Goal: Task Accomplishment & Management: Use online tool/utility

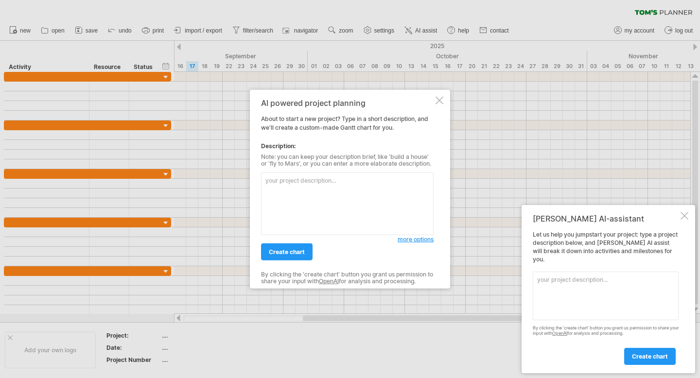
click at [285, 182] on textarea at bounding box center [347, 204] width 173 height 63
click at [284, 182] on textarea at bounding box center [347, 204] width 173 height 63
paste textarea "減時優排安全通"
click at [289, 257] on link "create chart" at bounding box center [287, 251] width 52 height 17
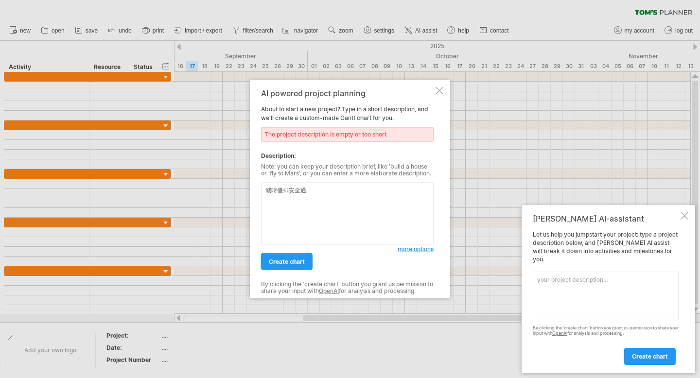
click at [312, 194] on textarea "減時優排安全通" at bounding box center [347, 213] width 173 height 63
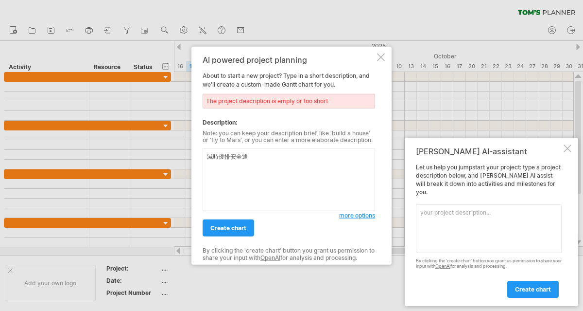
click at [255, 158] on textarea "減時優排安全通" at bounding box center [289, 179] width 173 height 63
type textarea "減"
click at [218, 157] on textarea at bounding box center [289, 179] width 173 height 63
paste textarea "1.導入智慧化管理機制 為車輛搭載ADAS先進駕駛輔助系統，減輕駕駛操作負擔。同時，建立自動化工時排班系統，確保駕駛獲得充足休息，有效降低疲勞駕駛的風險。 2…"
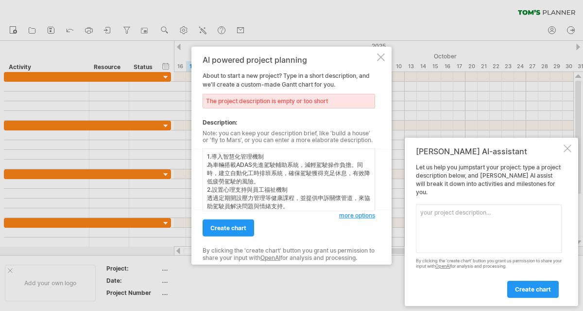
scroll to position [29, 0]
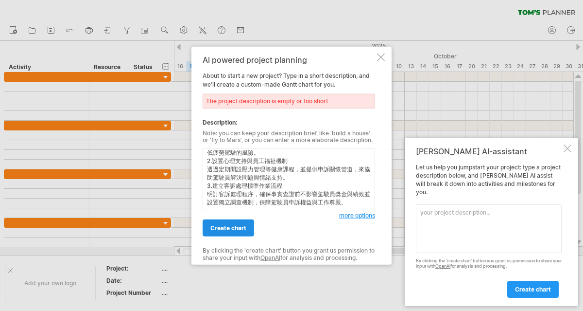
type textarea "1.導入智慧化管理機制 為車輛搭載ADAS先進駕駛輔助系統，減輕駕駛操作負擔。同時，建立自動化工時排班系統，確保駕駛獲得充足休息，有效降低疲勞駕駛的風險。 2…"
drag, startPoint x: 232, startPoint y: 230, endPoint x: 234, endPoint y: 225, distance: 5.7
click at [232, 230] on span "create chart" at bounding box center [228, 227] width 36 height 7
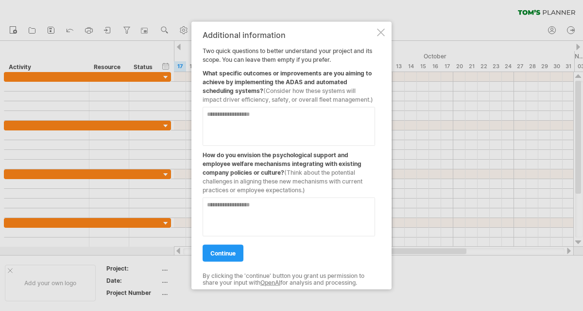
click at [267, 114] on textarea at bounding box center [289, 125] width 173 height 39
drag, startPoint x: 242, startPoint y: 113, endPoint x: 270, endPoint y: 116, distance: 27.8
click at [244, 113] on textarea at bounding box center [289, 125] width 173 height 39
drag, startPoint x: 378, startPoint y: 33, endPoint x: 369, endPoint y: 35, distance: 8.6
click at [378, 33] on div at bounding box center [381, 32] width 8 height 8
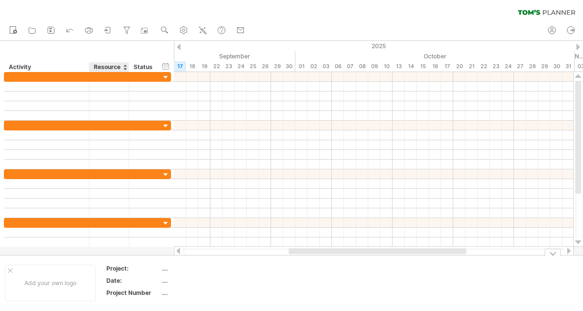
click at [114, 269] on div "Project:" at bounding box center [132, 268] width 53 height 8
click at [70, 277] on div "Add your own logo" at bounding box center [50, 282] width 91 height 36
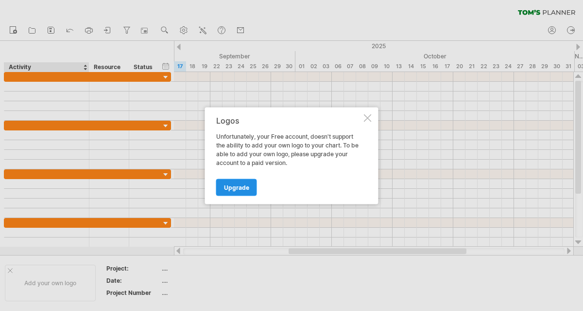
click at [236, 192] on link "Upgrade" at bounding box center [236, 186] width 41 height 17
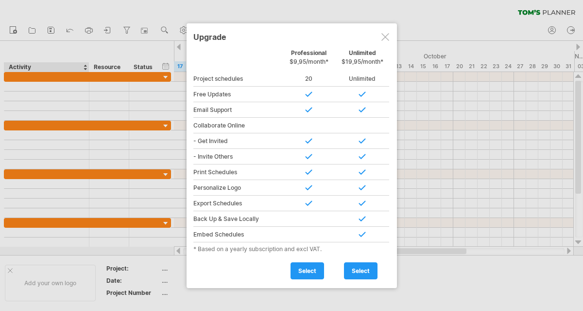
click at [382, 34] on div at bounding box center [385, 37] width 8 height 8
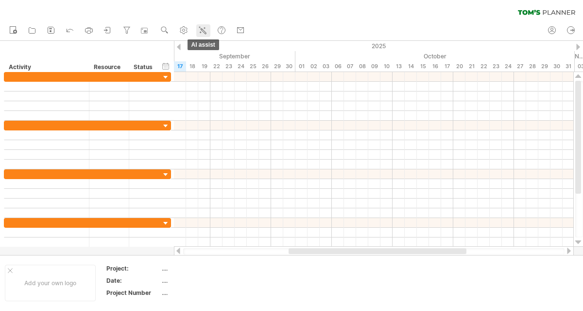
click at [200, 30] on icon at bounding box center [203, 30] width 10 height 10
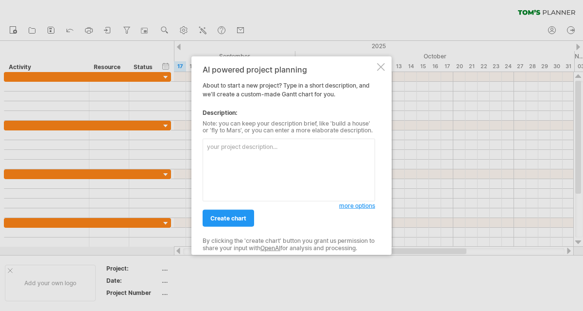
drag, startPoint x: 225, startPoint y: 151, endPoint x: 88, endPoint y: 53, distance: 167.9
click at [222, 151] on textarea at bounding box center [289, 170] width 173 height 63
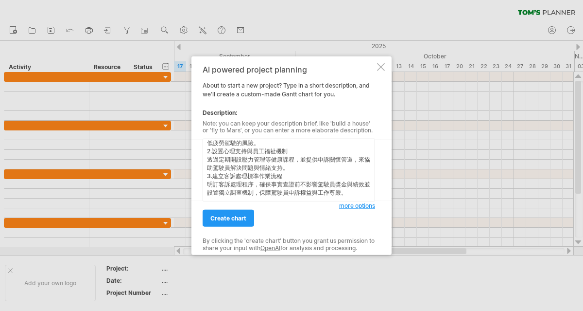
scroll to position [36, 0]
type textarea "1.導入智慧化管理機制 為車輛搭載ADAS先進駕駛輔助系統，減輕駕駛操作負擔。同時，建立自動化工時排班系統，確保駕駛獲得充足休息，有效降低疲勞駕駛的風險。 2…"
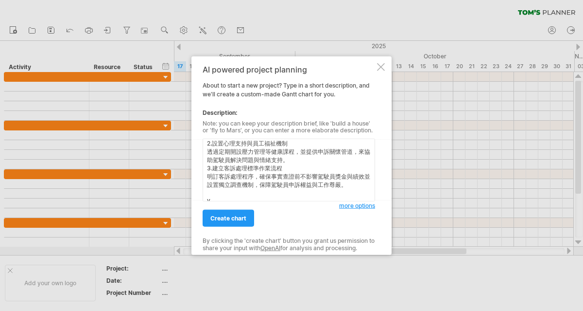
click at [145, 68] on div at bounding box center [291, 155] width 583 height 311
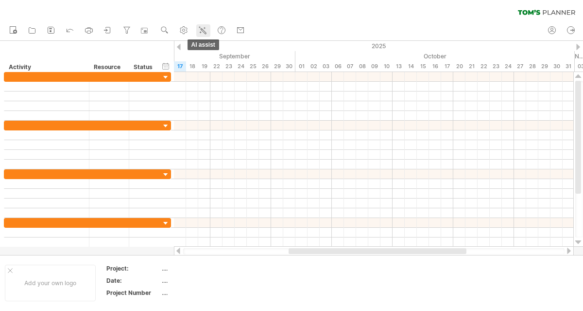
click at [200, 32] on icon at bounding box center [203, 30] width 10 height 10
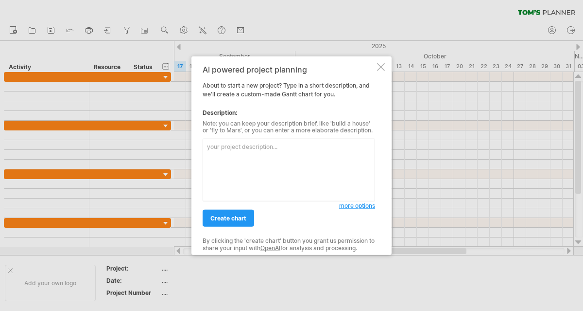
drag, startPoint x: 234, startPoint y: 154, endPoint x: 219, endPoint y: 128, distance: 29.6
click at [234, 153] on textarea at bounding box center [289, 170] width 173 height 63
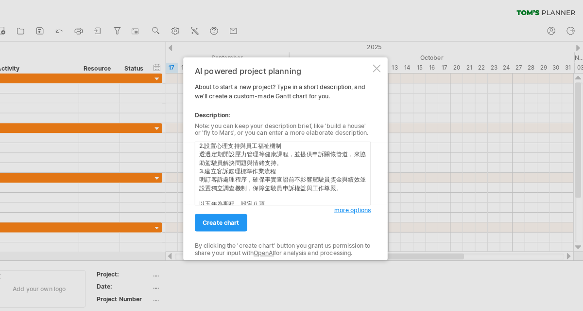
scroll to position [0, 0]
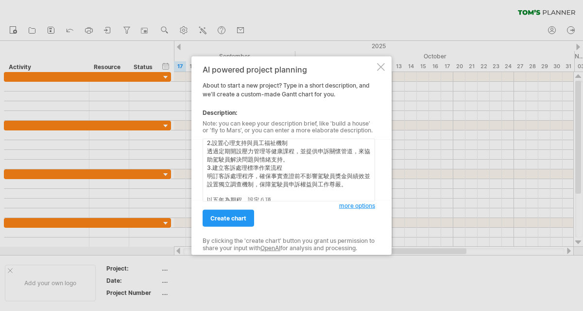
paste textarea "1.導入智慧化管理機制 為車輛搭載ADAS先進駕駛輔助系統，減輕駕駛操作負擔。同時，建立自動化工時排班系統，確保駕駛獲得充足休息，有效降低疲勞駕駛的風險。 2…"
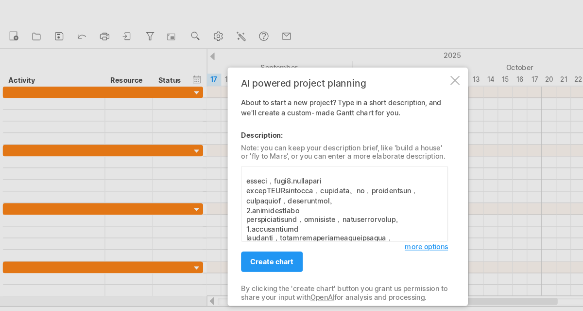
scroll to position [58, 0]
click at [219, 173] on textarea at bounding box center [289, 170] width 173 height 63
click at [272, 173] on textarea at bounding box center [289, 170] width 173 height 63
click at [267, 174] on textarea at bounding box center [289, 170] width 173 height 63
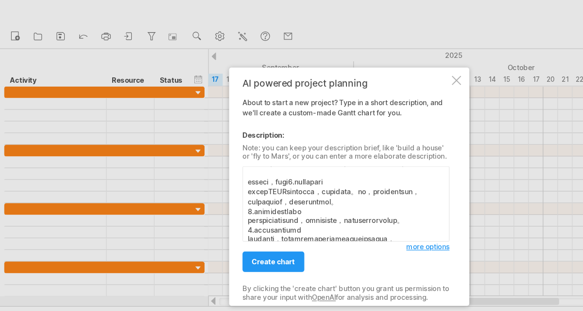
click at [272, 175] on textarea at bounding box center [289, 170] width 173 height 63
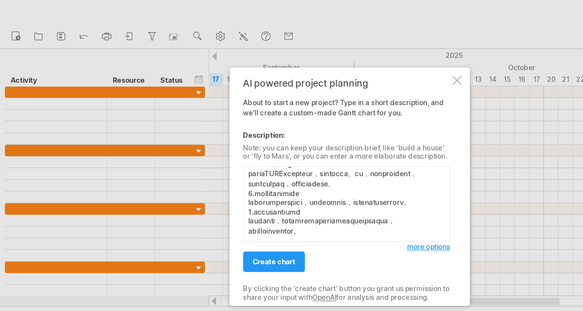
scroll to position [78, 0]
type textarea "7.loremipsu dolorSITAmetconse，adipisci。el，seddoeiusmo，temporinci，utlaboreetd。 5…"
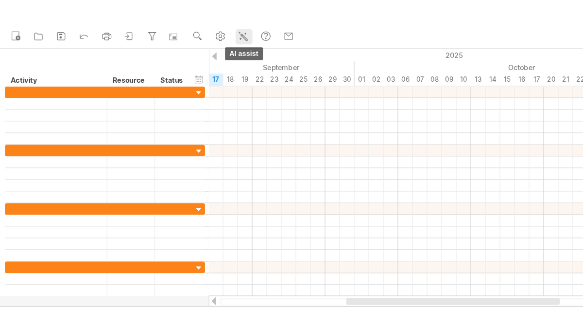
click at [210, 32] on link "AI assist" at bounding box center [203, 30] width 14 height 13
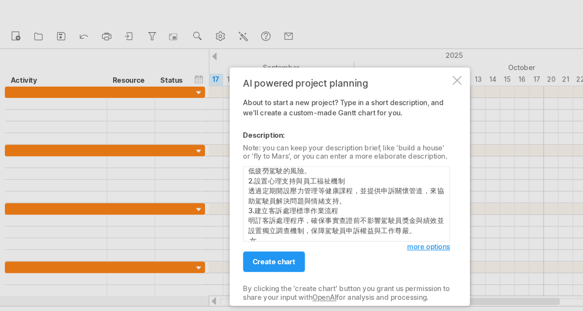
scroll to position [30, 0]
click at [254, 198] on textarea "1.導入智慧化管理機制 為車輛搭載ADAS先進駕駛輔助系統，減輕駕駛操作負擔。同時，建立自動化工時排班系統，確保駕駛獲得充足休息，有效降低疲勞駕駛的風險。 2…" at bounding box center [289, 170] width 173 height 63
paste textarea "1.專案啟動與需求盤點 2.智慧工時與排班系統建置 3.行車安全科技導入 4.建立心理健康與壓力管理 5.透明的客訴制度建構 6成效追蹤"
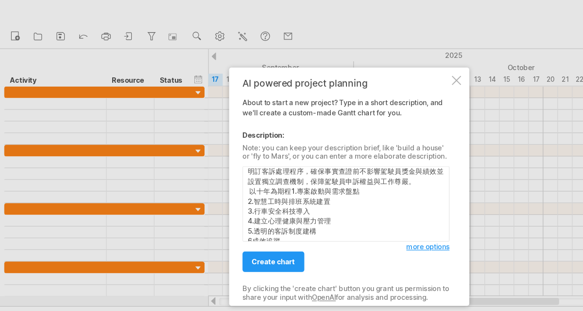
scroll to position [74, 0]
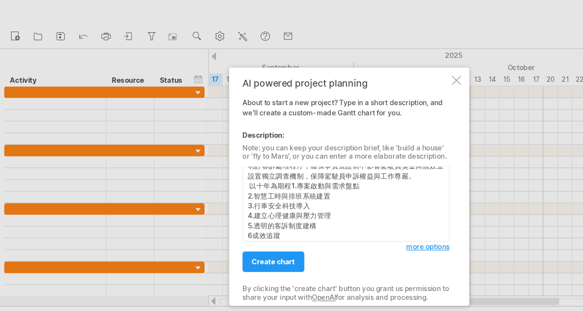
click at [243, 154] on textarea "1.導入智慧化管理機制 為車輛搭載ADAS先進駕駛輔助系統，減輕駕駛操作負擔。同時，建立自動化工時排班系統，確保駕駛獲得充足休息，有效降低疲勞駕駛的風險。 2…" at bounding box center [289, 170] width 173 height 63
click at [243, 153] on textarea "1.導入智慧化管理機制 為車輛搭載ADAS先進駕駛輔助系統，減輕駕駛操作負擔。同時，建立自動化工時排班系統，確保駕駛獲得充足休息，有效降低疲勞駕駛的風險。 2…" at bounding box center [289, 170] width 173 height 63
type textarea "1.導入智慧化管理機制 為車輛搭載ADAS先進駕駛輔助系統，減輕駕駛操作負擔。同時，建立自動化工時排班系統，確保駕駛獲得充足休息，有效降低疲勞駕駛的風險。 2…"
click at [252, 196] on textarea "1.導入智慧化管理機制 為車輛搭載ADAS先進駕駛輔助系統，減輕駕駛操作負擔。同時，建立自動化工時排班系統，確保駕駛獲得充足休息，有效降低疲勞駕駛的風險。 2…" at bounding box center [289, 170] width 173 height 63
click at [243, 199] on textarea "1.導入智慧化管理機制 為車輛搭載ADAS先進駕駛輔助系統，減輕駕駛操作負擔。同時，建立自動化工時排班系統，確保駕駛獲得充足休息，有效降低疲勞駕駛的風險。 2…" at bounding box center [289, 170] width 173 height 63
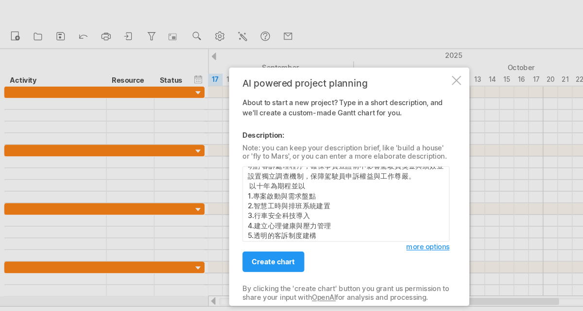
click at [237, 200] on textarea "1.導入智慧化管理機制 為車輛搭載ADAS先進駕駛輔助系統，減輕駕駛操作負擔。同時，建立自動化工時排班系統，確保駕駛獲得充足休息，有效降低疲勞駕駛的風險。 2…" at bounding box center [289, 170] width 173 height 63
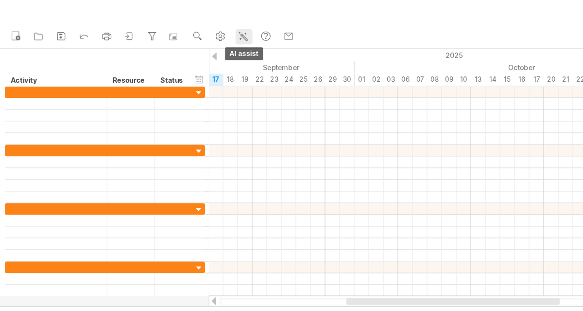
click at [202, 34] on icon at bounding box center [203, 30] width 10 height 10
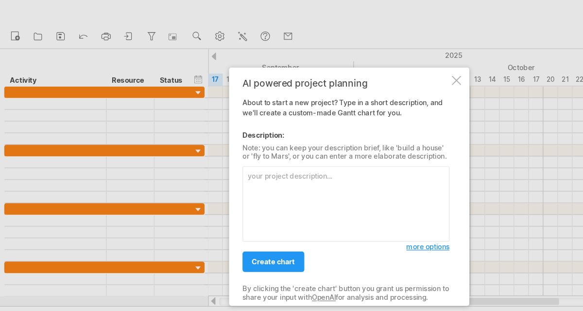
click at [219, 151] on textarea at bounding box center [289, 170] width 173 height 63
click at [218, 143] on textarea at bounding box center [289, 170] width 173 height 63
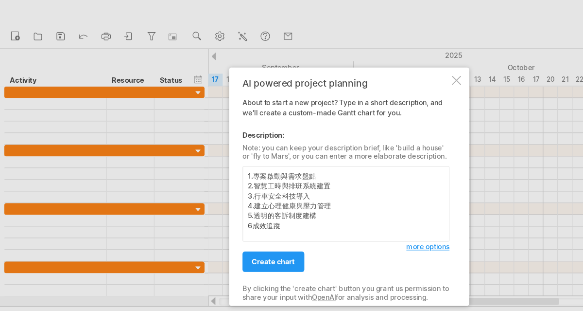
click at [207, 146] on textarea "1.專案啟動與需求盤點 2.智慧工時與排班系統建置 3.行車安全科技導入 4.建立心理健康與壓力管理 5.透明的客訴制度建構 6成效追蹤" at bounding box center [289, 170] width 173 height 63
click at [209, 143] on textarea "1.專案啟動與需求盤點 2.智慧工時與排班系統建置 3.行車安全科技導入 4.建立心理健康與壓力管理 5.透明的客訴制度建構 6成效追蹤" at bounding box center [289, 170] width 173 height 63
type textarea "1.專案啟動與需求盤點 2.智慧工時與排班系統建置 3.行車安全科技導入 4.建立心理健康與壓力管理 5.透明的客訴制度建構 6成效追蹤"
click at [82, 0] on div at bounding box center [291, 155] width 583 height 311
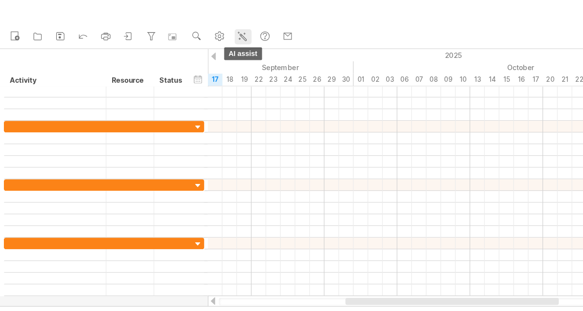
click at [207, 29] on icon at bounding box center [203, 30] width 10 height 10
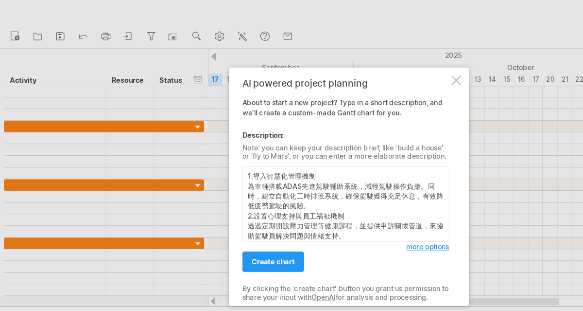
scroll to position [29, 0]
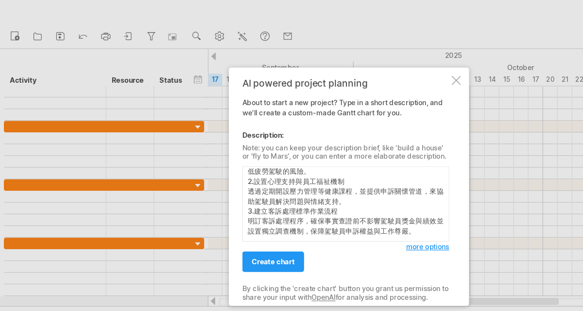
click at [350, 192] on textarea "1.導入智慧化管理機制 為車輛搭載ADAS先進駕駛輔助系統，減輕駕駛操作負擔。同時，建立自動化工時排班系統，確保駕駛獲得充足休息，有效降低疲勞駕駛的風險。 2…" at bounding box center [289, 170] width 173 height 63
paste textarea "1.專案啟動與需求盤點 2.智慧工時與排班系統建置 3.行車安全科技導入 4.建立心理健康與壓力管理 5.透明的客訴制度建構 6成效追蹤"
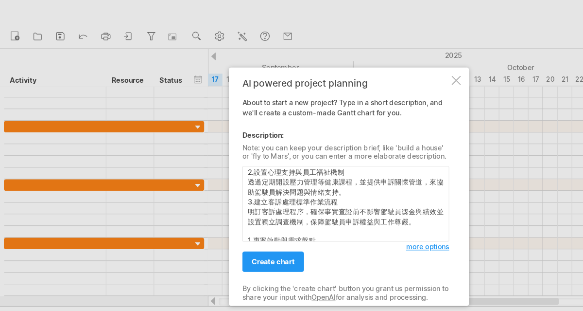
scroll to position [77, 0]
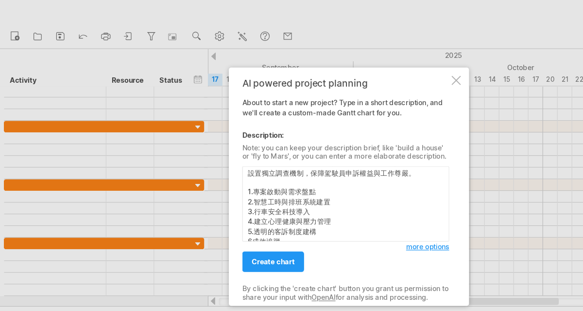
click at [208, 149] on textarea "1.導入智慧化管理機制 為車輛搭載ADAS先進駕駛輔助系統，減輕駕駛操作負擔。同時，建立自動化工時排班系統，確保駕駛獲得充足休息，有效降低疲勞駕駛的風險。 2…" at bounding box center [289, 170] width 173 height 63
click at [246, 197] on textarea "1.導入智慧化管理機制 為車輛搭載ADAS先進駕駛輔助系統，減輕駕駛操作負擔。同時，建立自動化工時排班系統，確保駕駛獲得充足休息，有效降低疲勞駕駛的風險。 2…" at bounding box center [289, 170] width 173 height 63
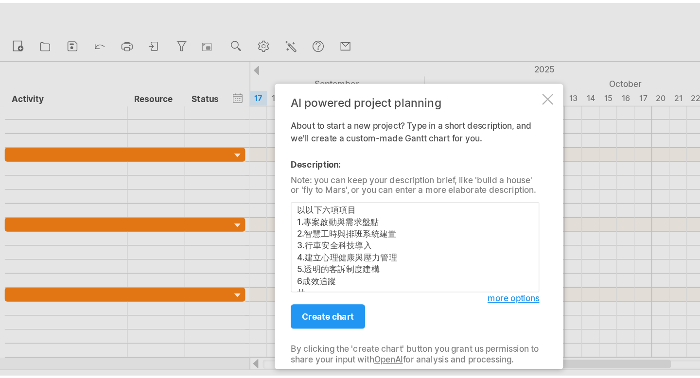
scroll to position [86, 0]
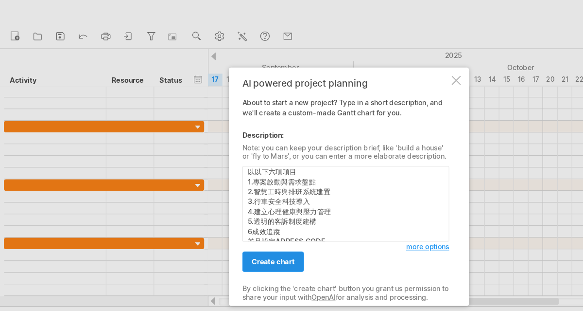
type textarea "1.導入智慧化管理機制 為車輛搭載ADAS先進駕駛輔助系統，減輕駕駛操作負擔。同時，建立自動化工時排班系統，確保駕駛獲得充足休息，有效降低疲勞駕駛的風險。 2…"
click at [225, 221] on link "create chart" at bounding box center [229, 217] width 52 height 17
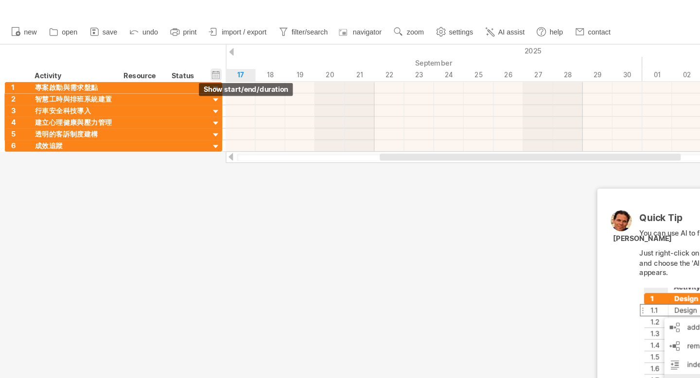
click at [180, 67] on div "hide start/end/duration show start/end/duration" at bounding box center [179, 66] width 9 height 10
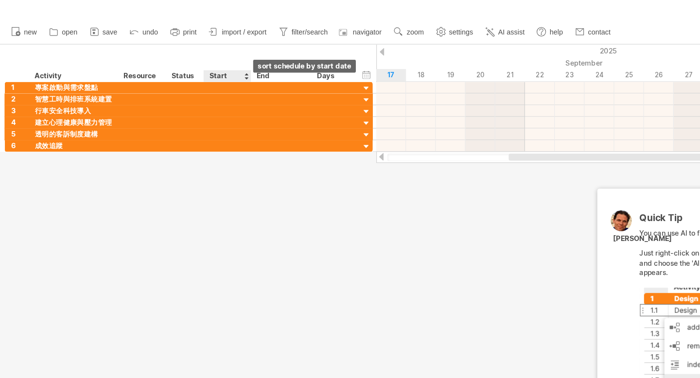
click at [205, 67] on div at bounding box center [205, 67] width 4 height 10
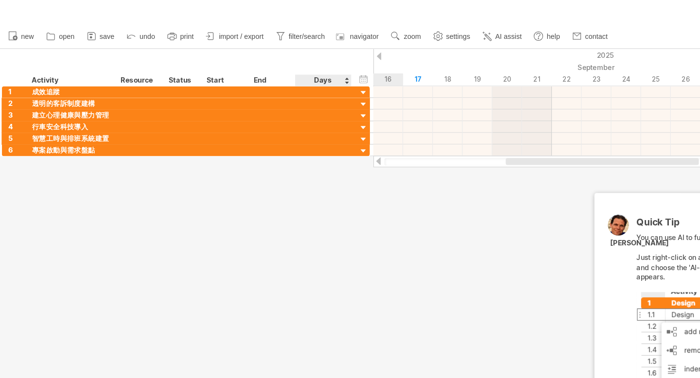
click at [291, 66] on div "Days" at bounding box center [271, 67] width 46 height 10
click at [292, 66] on div "Days" at bounding box center [271, 67] width 46 height 10
click at [291, 69] on div "Days" at bounding box center [271, 67] width 46 height 10
click at [291, 64] on div "Days" at bounding box center [271, 67] width 46 height 10
click at [184, 65] on div "Start" at bounding box center [188, 67] width 29 height 10
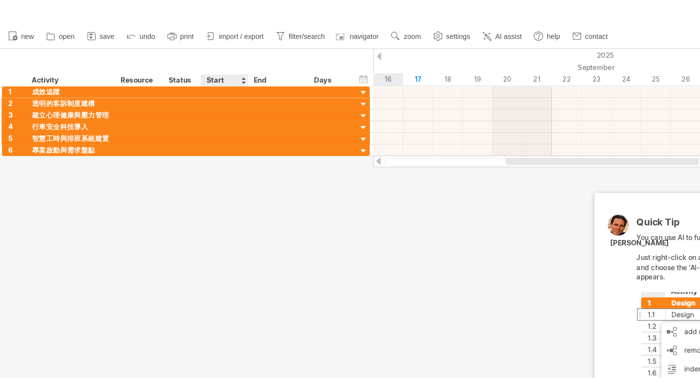
click at [206, 66] on div at bounding box center [205, 67] width 4 height 10
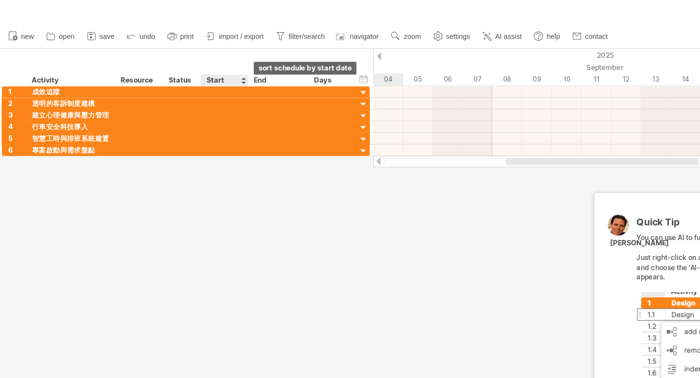
click at [207, 66] on div at bounding box center [205, 67] width 4 height 10
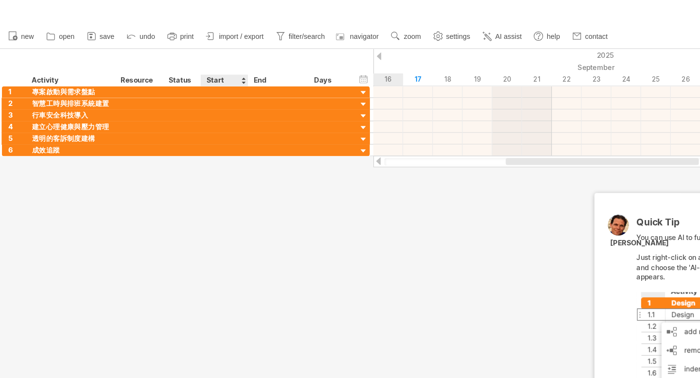
click at [191, 66] on div "Start" at bounding box center [188, 67] width 29 height 10
click at [154, 66] on div "Status" at bounding box center [153, 67] width 21 height 10
click at [121, 66] on div "Resource" at bounding box center [118, 67] width 30 height 10
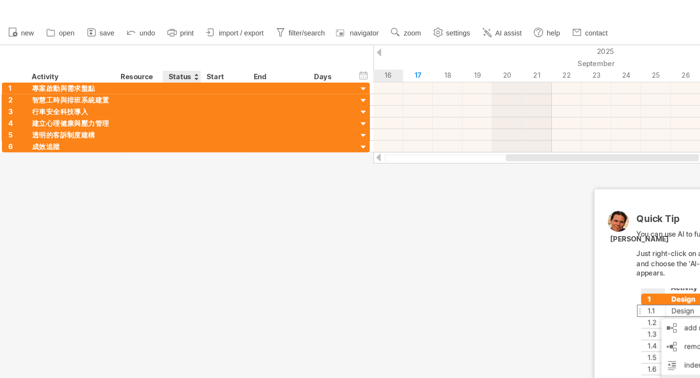
click at [150, 69] on div "Status" at bounding box center [153, 67] width 21 height 10
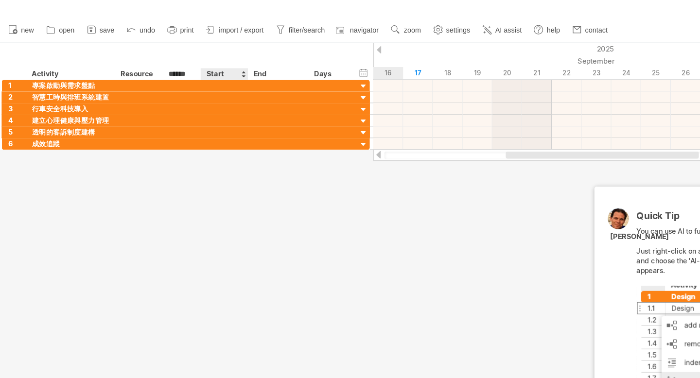
click at [180, 68] on div "Start" at bounding box center [188, 67] width 29 height 10
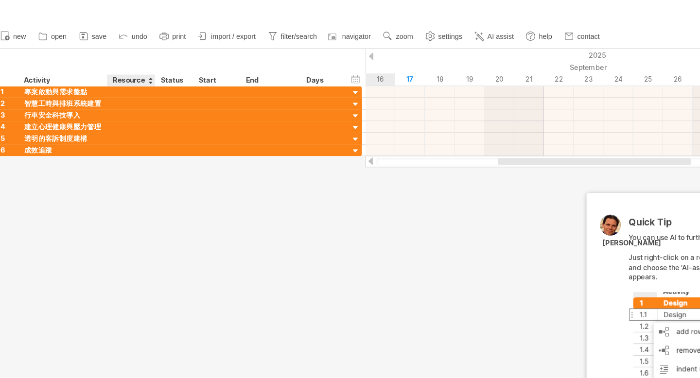
click at [120, 66] on div "Resource" at bounding box center [118, 67] width 30 height 10
click at [135, 66] on div at bounding box center [134, 67] width 4 height 10
click at [131, 66] on div "Resource" at bounding box center [118, 67] width 30 height 10
click at [132, 69] on div "******** Resource" at bounding box center [118, 67] width 40 height 10
click at [135, 65] on div at bounding box center [134, 67] width 4 height 10
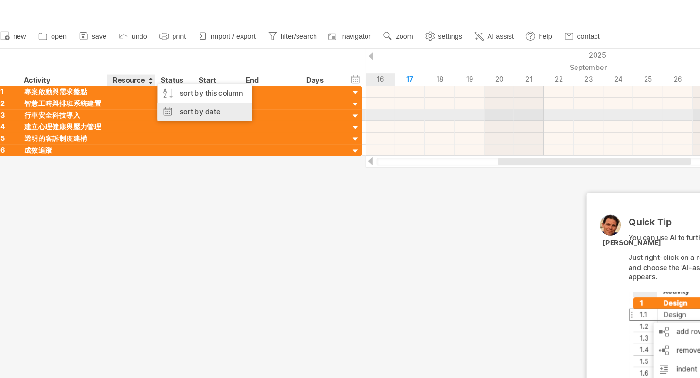
click at [173, 95] on div "sort by date" at bounding box center [179, 94] width 79 height 16
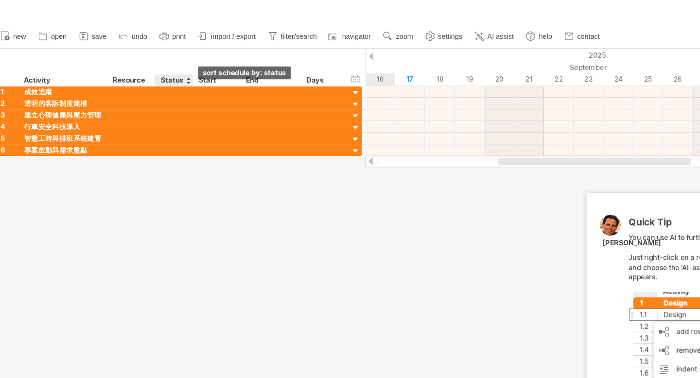
click at [165, 68] on div at bounding box center [166, 67] width 4 height 10
drag, startPoint x: 193, startPoint y: 208, endPoint x: 184, endPoint y: 205, distance: 10.0
click at [192, 209] on div at bounding box center [350, 181] width 700 height 281
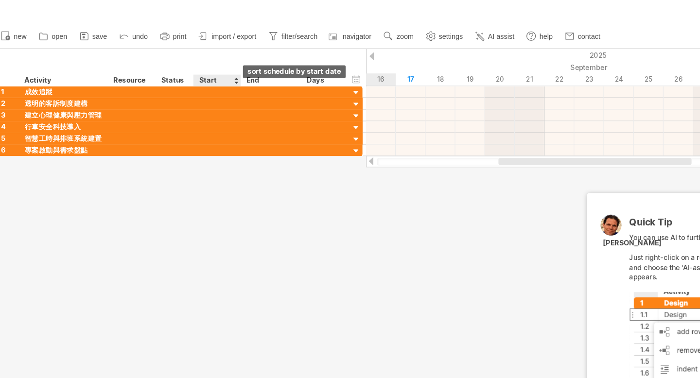
click at [205, 69] on div at bounding box center [205, 67] width 4 height 10
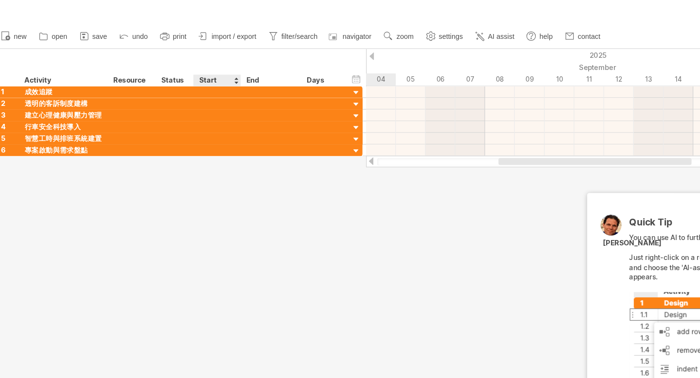
click at [205, 69] on div at bounding box center [205, 67] width 4 height 10
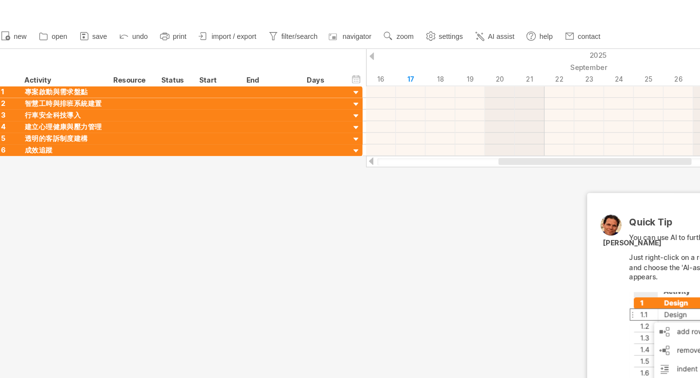
click at [319, 47] on div at bounding box center [318, 47] width 4 height 6
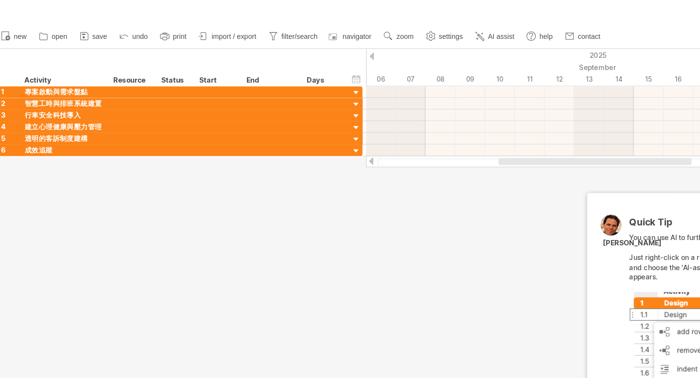
click at [319, 47] on div at bounding box center [318, 47] width 4 height 6
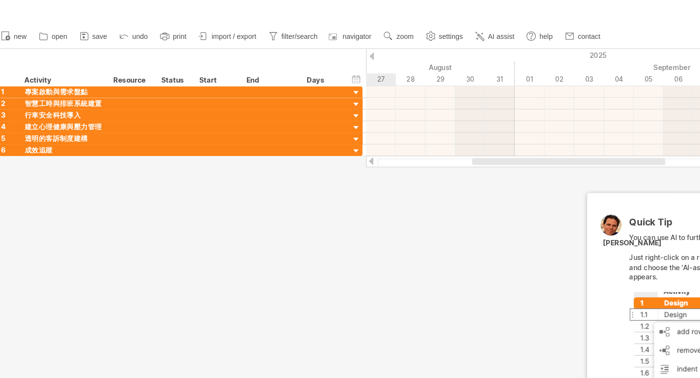
click at [319, 47] on div at bounding box center [318, 47] width 4 height 6
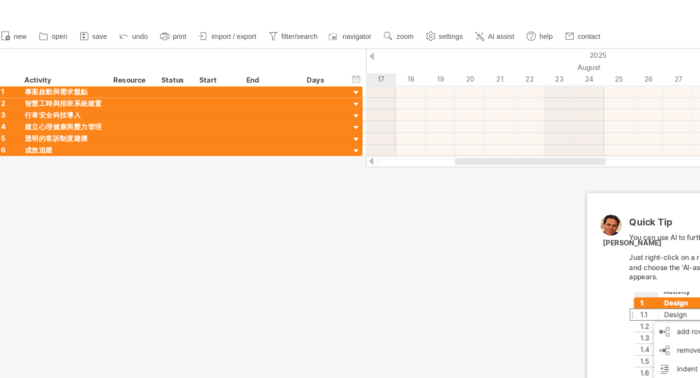
click at [319, 47] on div at bounding box center [318, 47] width 4 height 6
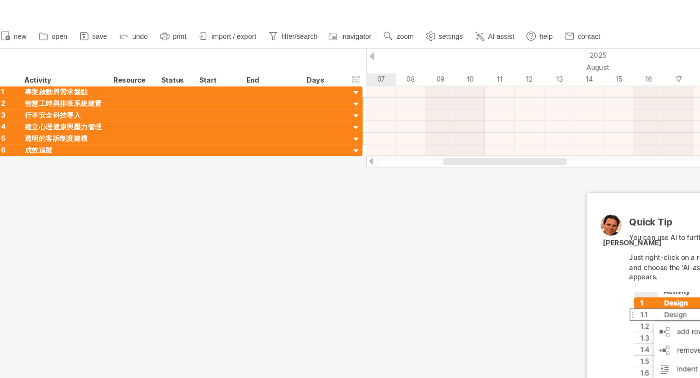
click at [319, 47] on div at bounding box center [318, 47] width 4 height 6
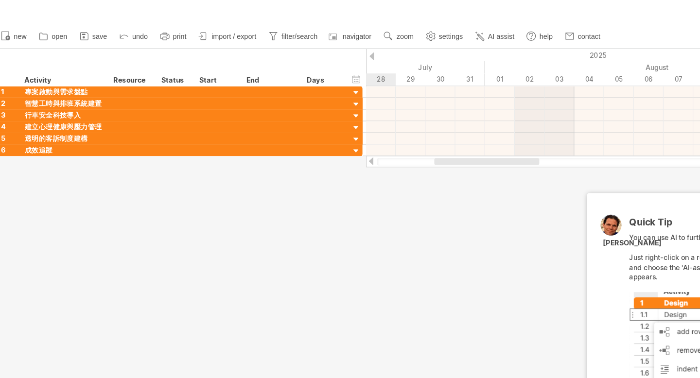
click at [319, 47] on div at bounding box center [318, 47] width 4 height 6
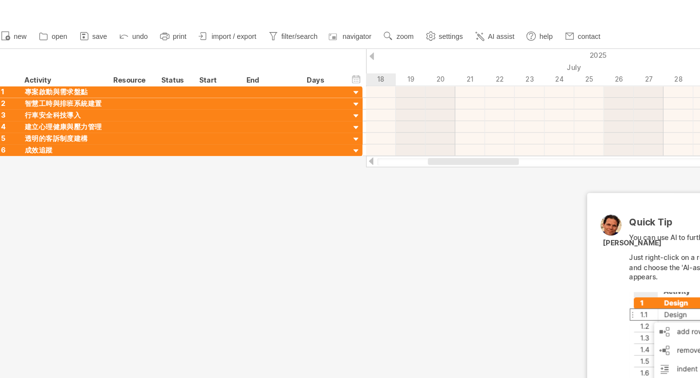
click at [319, 47] on div at bounding box center [318, 47] width 4 height 6
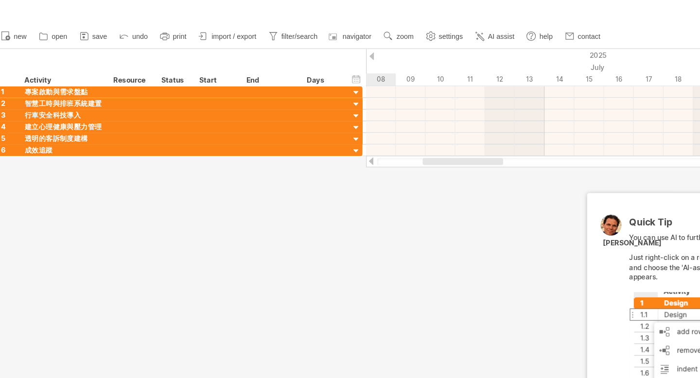
click at [319, 47] on div at bounding box center [318, 47] width 4 height 6
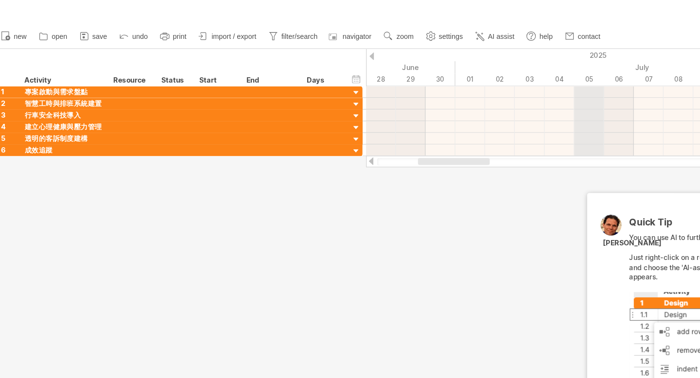
click at [507, 44] on div "2025" at bounding box center [685, 46] width 2181 height 10
click at [507, 45] on div "2025" at bounding box center [685, 46] width 2181 height 10
click at [318, 45] on div at bounding box center [318, 47] width 4 height 6
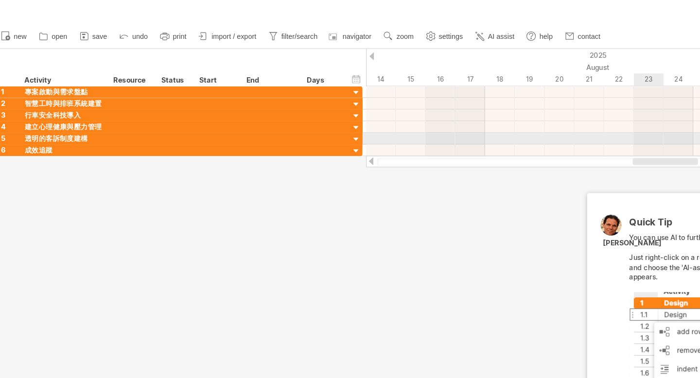
drag, startPoint x: 387, startPoint y: 135, endPoint x: 548, endPoint y: 113, distance: 162.3
click at [557, 112] on div "Trying to reach [DOMAIN_NAME] Connected again... 0% clear filter new 1" at bounding box center [350, 189] width 700 height 378
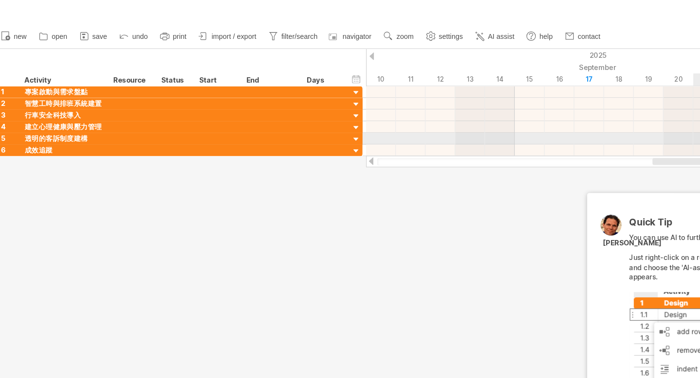
drag, startPoint x: 457, startPoint y: 135, endPoint x: 590, endPoint y: 119, distance: 134.6
click at [591, 119] on div "Trying to reach [DOMAIN_NAME] Connected again... 0% clear filter new 1" at bounding box center [350, 189] width 700 height 378
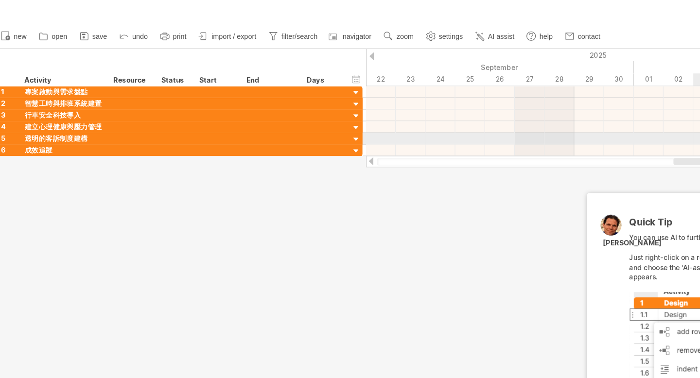
drag, startPoint x: 504, startPoint y: 132, endPoint x: 591, endPoint y: 117, distance: 88.3
click at [591, 117] on div "Trying to reach [DOMAIN_NAME] Connected again... 0% clear filter new 1" at bounding box center [350, 189] width 700 height 378
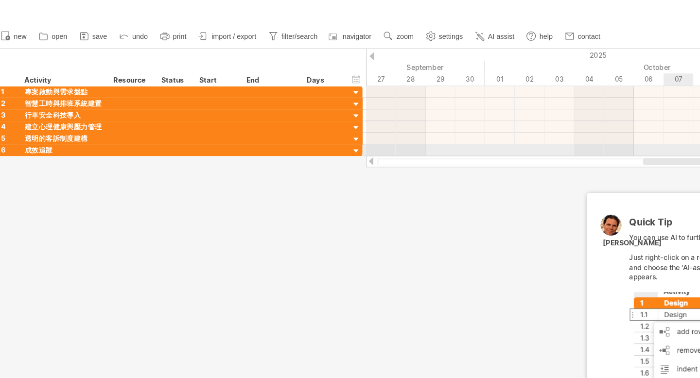
drag, startPoint x: 513, startPoint y: 132, endPoint x: 565, endPoint y: 124, distance: 52.1
click at [565, 124] on div "Trying to reach [DOMAIN_NAME] Connected again... 0% clear filter new 1" at bounding box center [350, 189] width 700 height 378
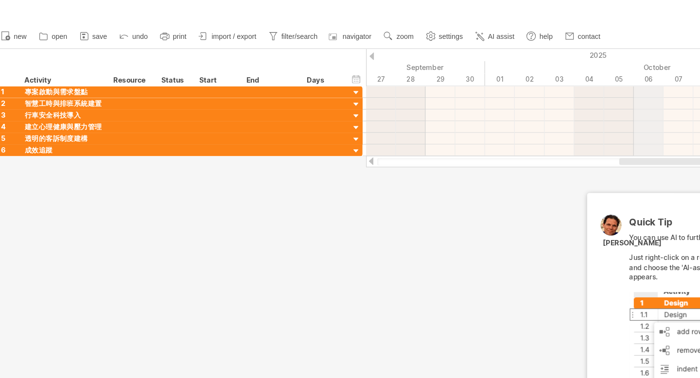
click at [218, 67] on div "End" at bounding box center [228, 67] width 29 height 10
drag, startPoint x: 237, startPoint y: 67, endPoint x: 243, endPoint y: 68, distance: 6.5
click at [241, 68] on div "End" at bounding box center [228, 67] width 29 height 10
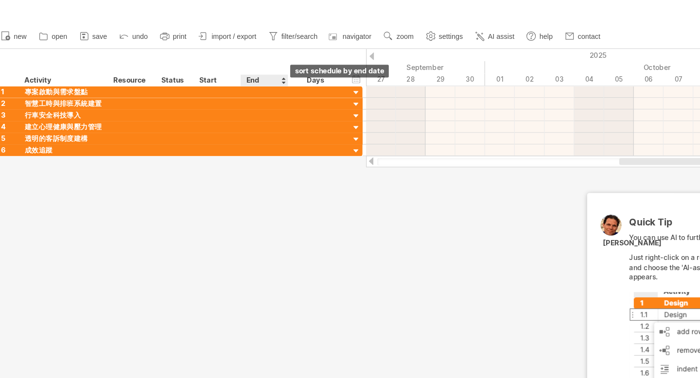
click at [243, 68] on div at bounding box center [245, 67] width 4 height 10
